Goal: Transaction & Acquisition: Purchase product/service

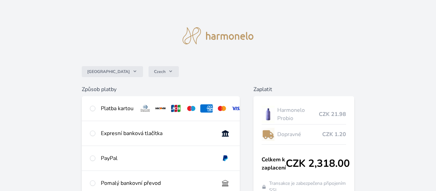
scroll to position [57, 0]
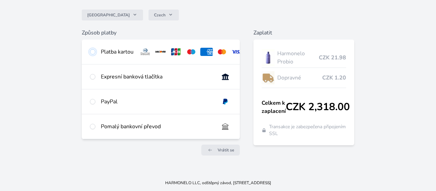
click at [93, 52] on input "radio" at bounding box center [92, 51] width 5 height 5
radio input "true"
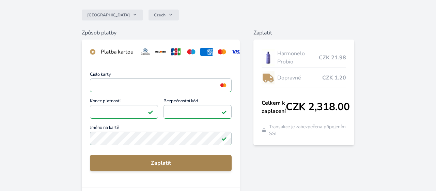
click at [179, 160] on span "Zaplatit" at bounding box center [160, 163] width 131 height 8
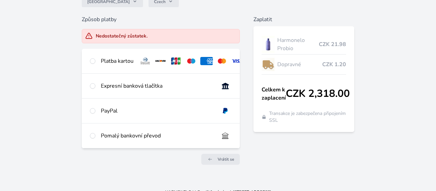
scroll to position [72, 0]
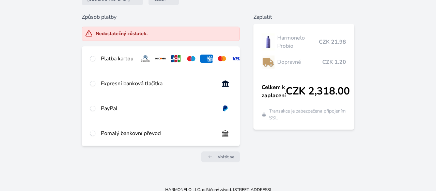
click at [96, 61] on div "Platba kartou" at bounding box center [161, 58] width 158 height 25
radio input "true"
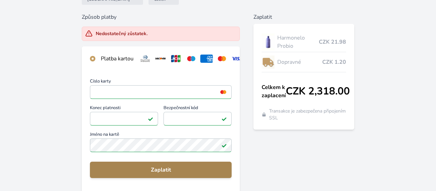
click at [173, 173] on span "Zaplatit" at bounding box center [160, 170] width 131 height 8
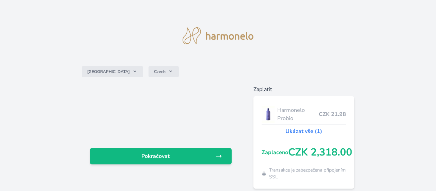
click at [182, 162] on link "Pokračovat" at bounding box center [161, 156] width 142 height 16
